Goal: Task Accomplishment & Management: Use online tool/utility

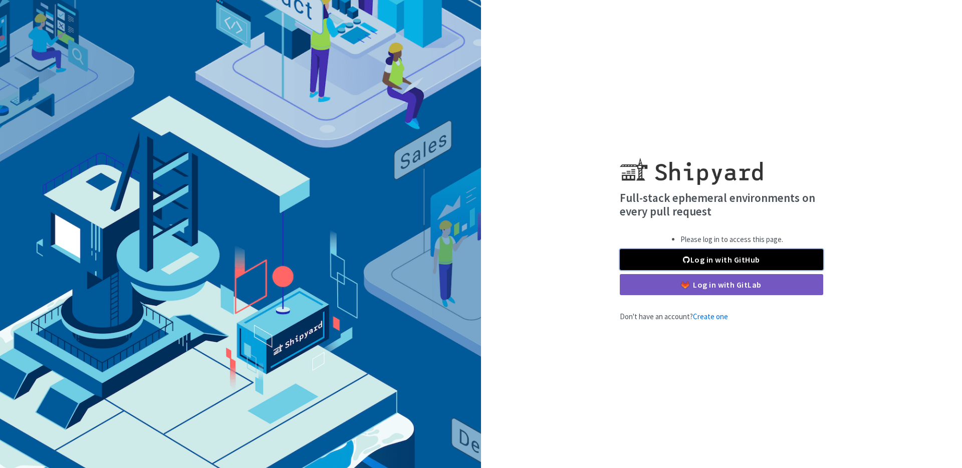
click at [717, 257] on link "Log in with GitHub" at bounding box center [721, 259] width 203 height 21
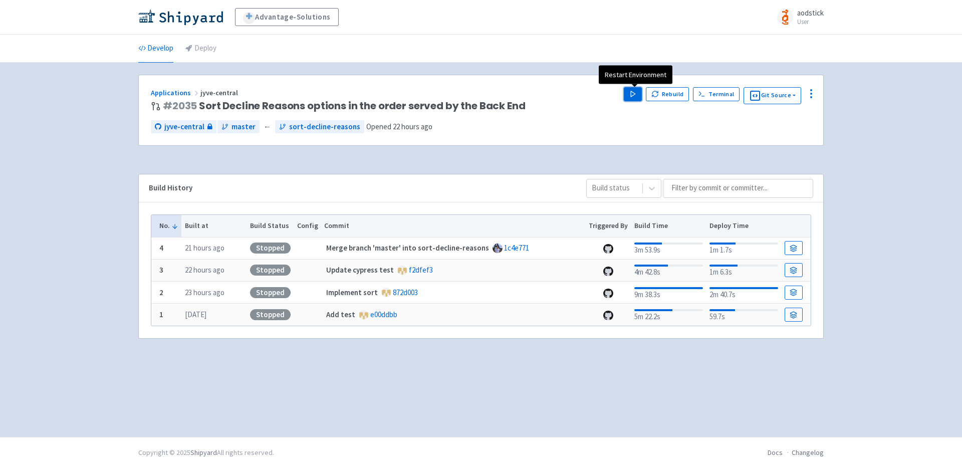
click at [634, 94] on polygon "button" at bounding box center [633, 94] width 5 height 6
click at [839, 135] on div "Advantage-Solutions aodstick User Profile Sign out Develop Deploy #" at bounding box center [481, 218] width 962 height 437
click at [844, 135] on div "Advantage-Solutions aodstick User Profile Sign out Develop Deploy #" at bounding box center [481, 218] width 962 height 437
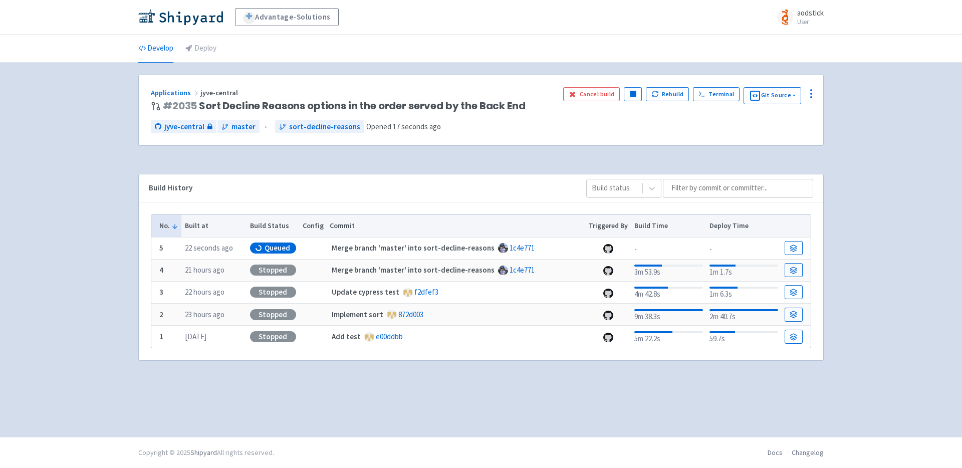
click at [881, 154] on div "Advantage-Solutions aodstick User Profile Sign out Develop Deploy #" at bounding box center [481, 218] width 962 height 437
click at [904, 154] on div "Advantage-Solutions aodstick User Profile Sign out Develop Deploy #" at bounding box center [481, 218] width 962 height 437
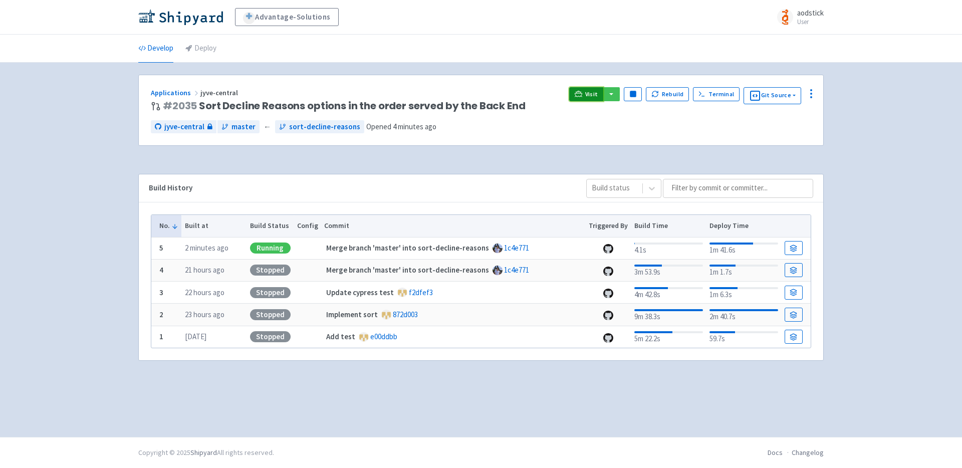
click at [593, 92] on span "Visit" at bounding box center [591, 94] width 13 height 8
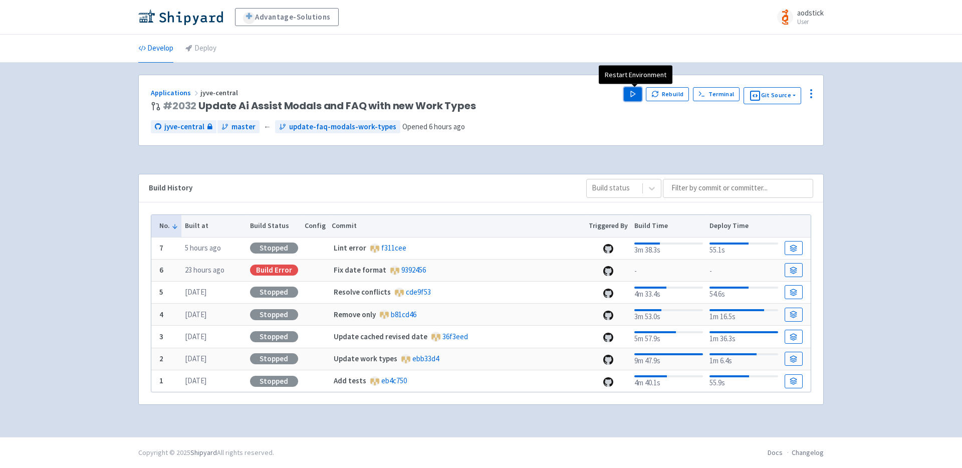
click at [631, 95] on icon "button" at bounding box center [633, 94] width 8 height 8
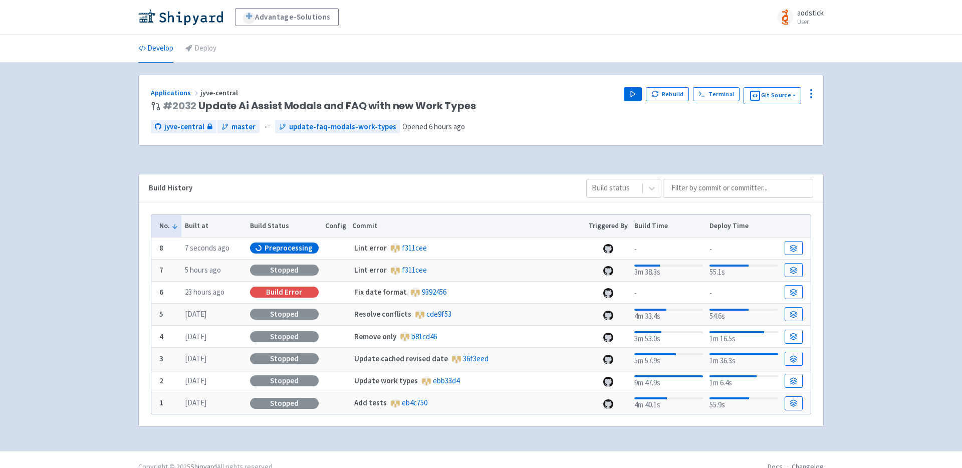
click at [892, 141] on div "Advantage-Solutions aodstick User Profile Sign out Develop Deploy #" at bounding box center [481, 225] width 962 height 451
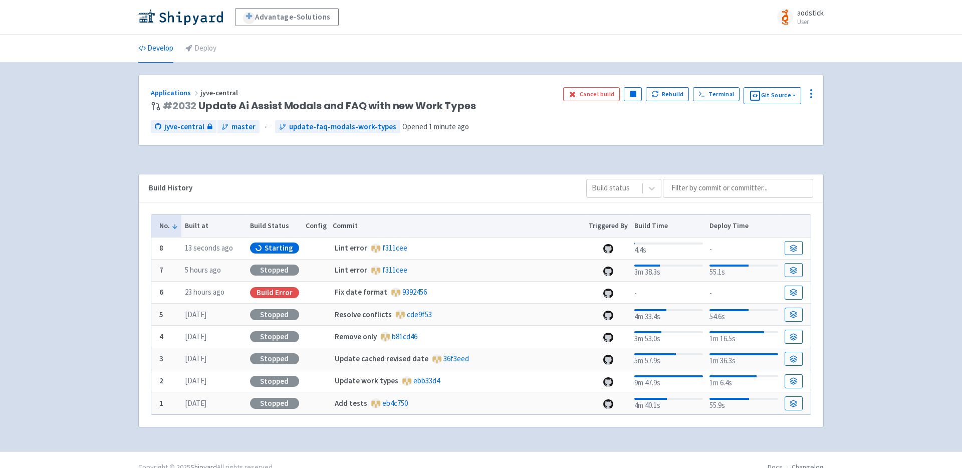
click at [888, 168] on div "Advantage-Solutions aodstick User Profile Sign out Develop Deploy #" at bounding box center [481, 225] width 962 height 451
click at [873, 165] on div "Advantage-Solutions aodstick User Profile Sign out Develop Deploy #" at bounding box center [481, 225] width 962 height 451
click at [860, 124] on div "Advantage-Solutions aodstick User Profile Sign out Develop Deploy #" at bounding box center [481, 225] width 962 height 451
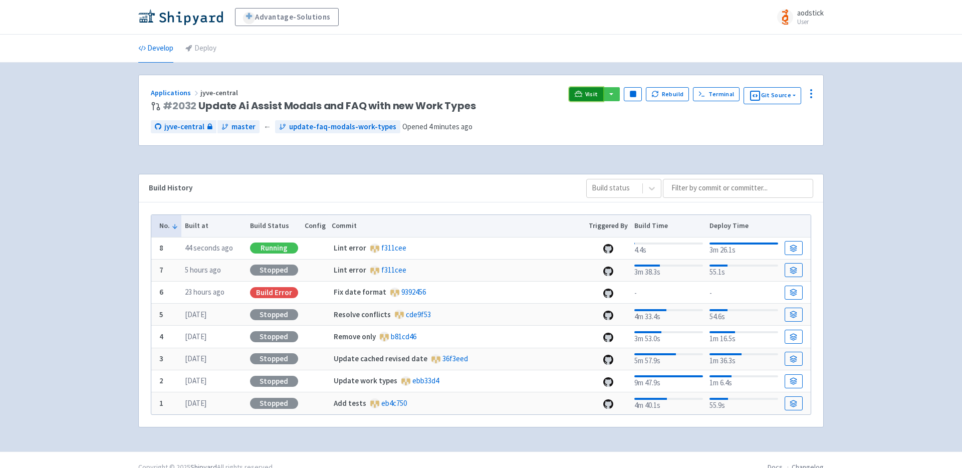
click at [591, 93] on span "Visit" at bounding box center [591, 94] width 13 height 8
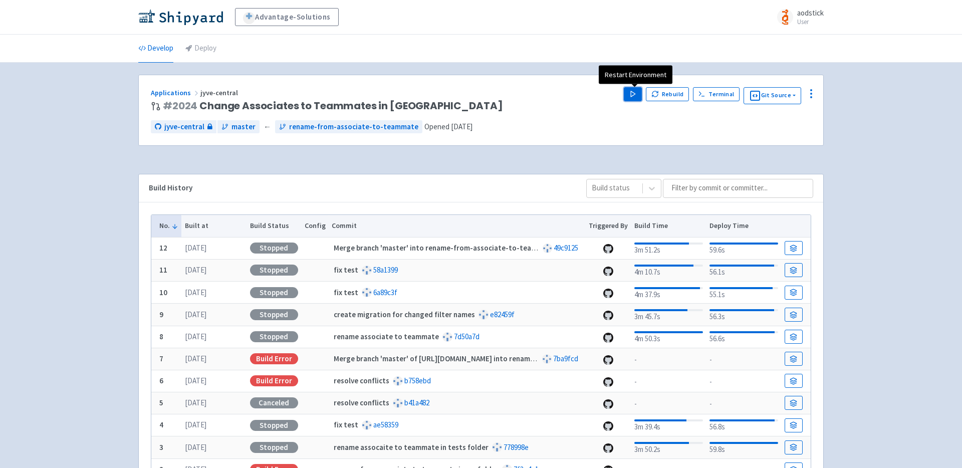
click at [635, 93] on polygon "button" at bounding box center [633, 94] width 5 height 6
click at [843, 80] on div "Advantage-Solutions aodstick User Profile Sign out Develop Deploy #" at bounding box center [481, 270] width 962 height 540
click at [892, 174] on div "Advantage-Solutions aodstick User Profile Sign out Develop Deploy #" at bounding box center [481, 270] width 962 height 540
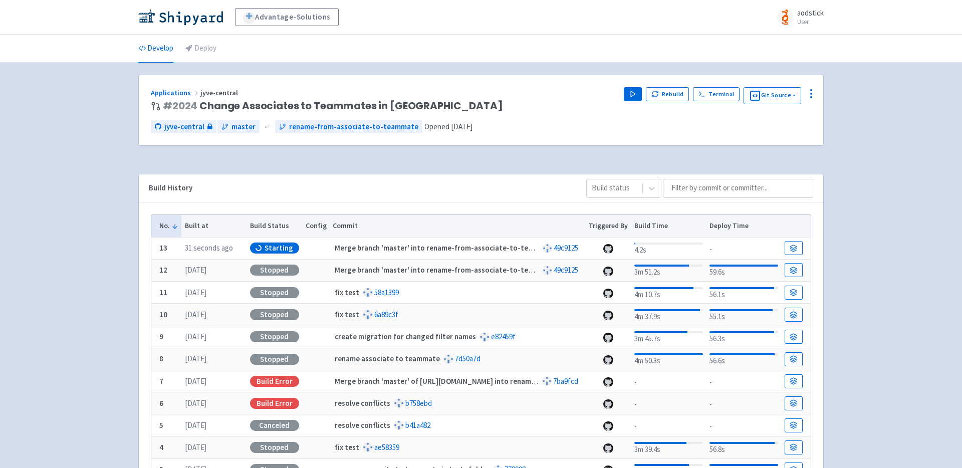
click at [874, 152] on div "Advantage-Solutions aodstick User Profile Sign out Develop Deploy #" at bounding box center [481, 281] width 962 height 562
click at [882, 105] on div "Advantage-Solutions aodstick User Profile Sign out Develop Deploy #" at bounding box center [481, 281] width 962 height 562
click at [870, 153] on div "Advantage-Solutions aodstick User Profile Sign out Develop Deploy #" at bounding box center [481, 281] width 962 height 562
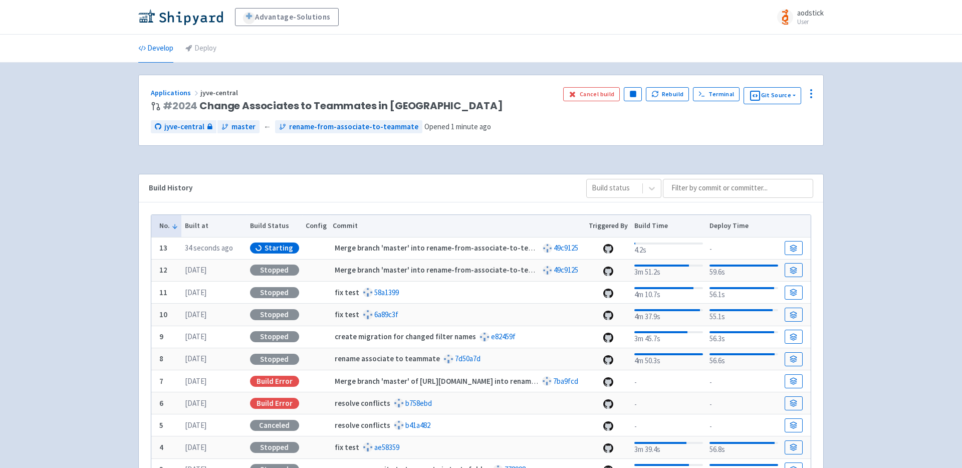
click at [870, 153] on div "Advantage-Solutions aodstick User Profile Sign out Develop Deploy #" at bounding box center [481, 281] width 962 height 562
click at [912, 110] on div "Advantage-Solutions aodstick User Profile Sign out Develop Deploy #" at bounding box center [481, 281] width 962 height 562
click at [889, 106] on div "Advantage-Solutions aodstick User Profile Sign out Develop Deploy #" at bounding box center [481, 281] width 962 height 562
click at [886, 117] on div "Advantage-Solutions aodstick User Profile Sign out Develop Deploy #" at bounding box center [481, 281] width 962 height 562
click at [871, 158] on div "Advantage-Solutions aodstick User Profile Sign out Develop Deploy #" at bounding box center [481, 281] width 962 height 562
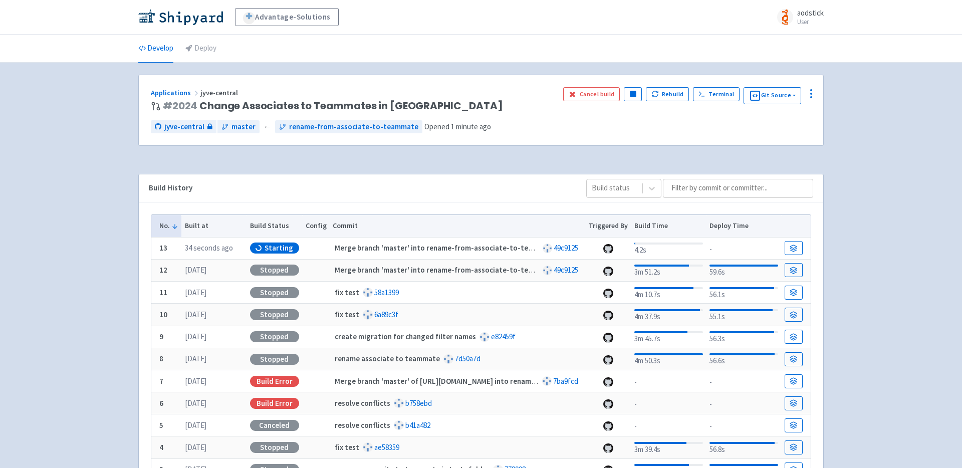
click at [871, 158] on div "Advantage-Solutions aodstick User Profile Sign out Develop Deploy #" at bounding box center [481, 281] width 962 height 562
click at [592, 93] on span "Visit" at bounding box center [591, 94] width 13 height 8
